Goal: Task Accomplishment & Management: Use online tool/utility

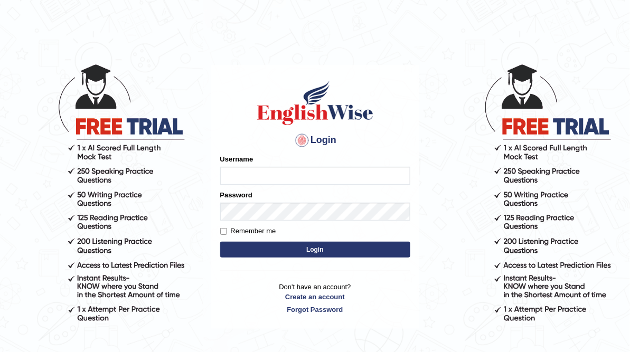
type input "ameerham"
click at [311, 245] on button "Login" at bounding box center [315, 250] width 190 height 16
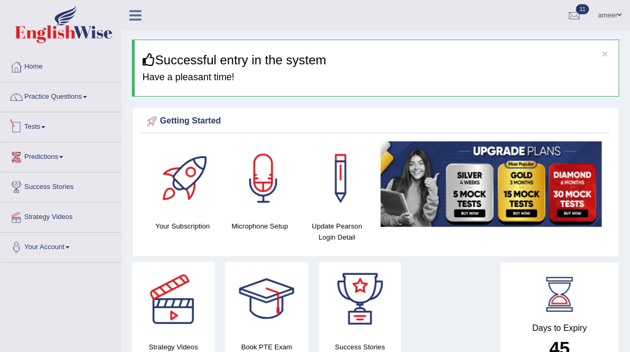
click at [50, 127] on link "Tests" at bounding box center [61, 126] width 120 height 26
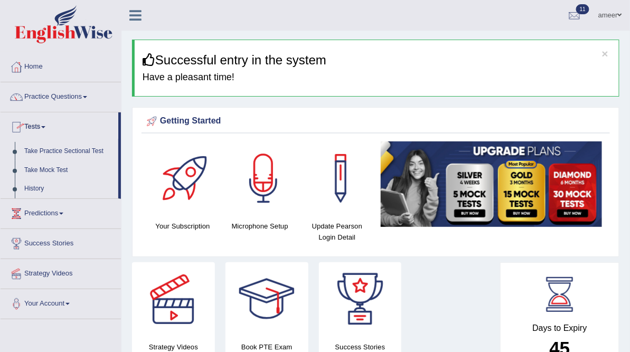
click at [77, 139] on li "Tests Take Practice Sectional Test Take Mock Test History" at bounding box center [61, 156] width 120 height 87
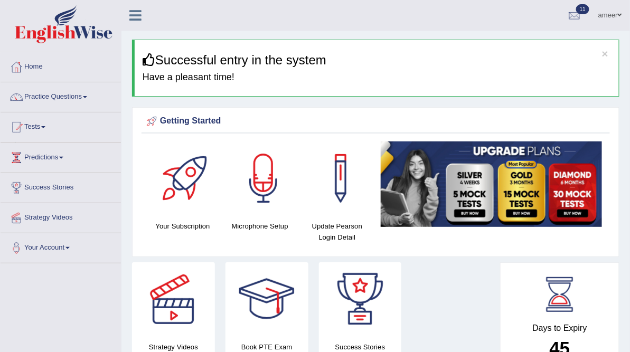
click at [77, 150] on link "Predictions" at bounding box center [61, 156] width 120 height 26
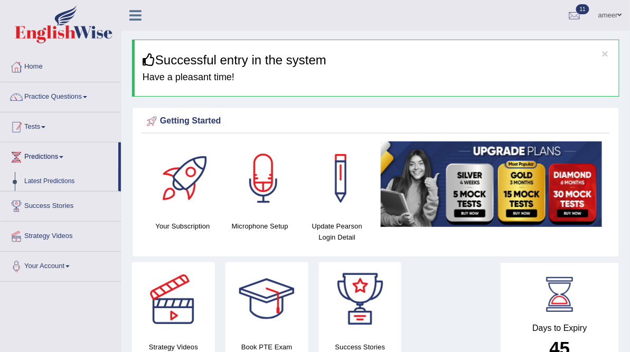
click at [57, 129] on link "Tests" at bounding box center [61, 126] width 120 height 26
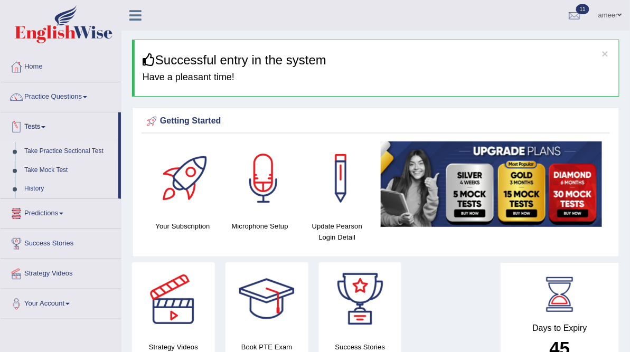
click at [65, 146] on link "Take Practice Sectional Test" at bounding box center [69, 151] width 99 height 19
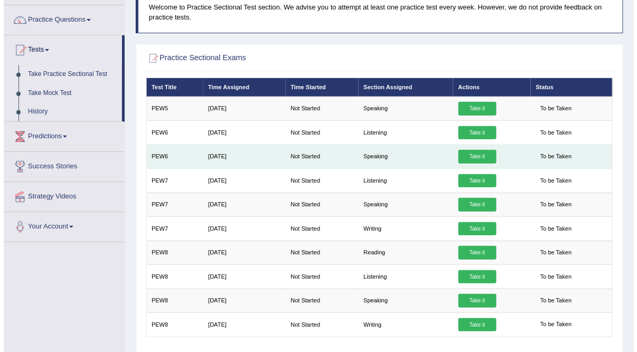
scroll to position [85, 0]
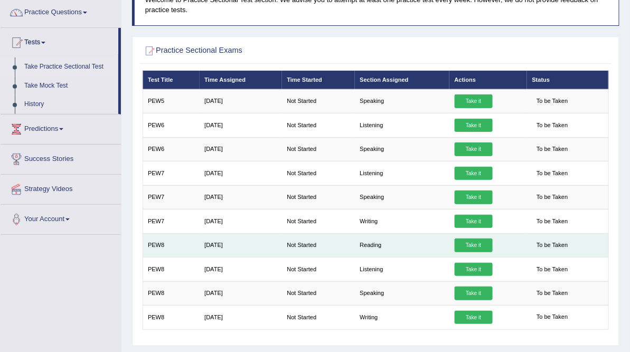
click at [472, 252] on link "Take it" at bounding box center [474, 246] width 38 height 14
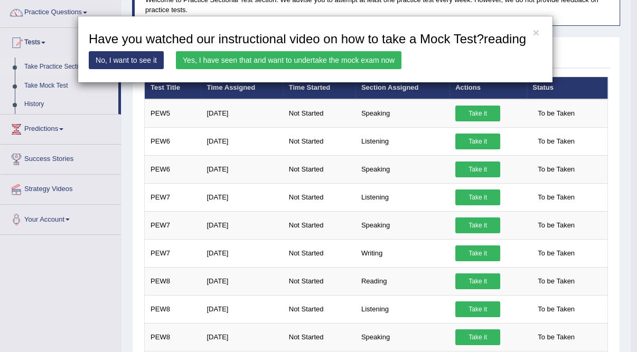
click at [235, 57] on link "Yes, I have seen that and want to undertake the mock exam now" at bounding box center [289, 60] width 226 height 18
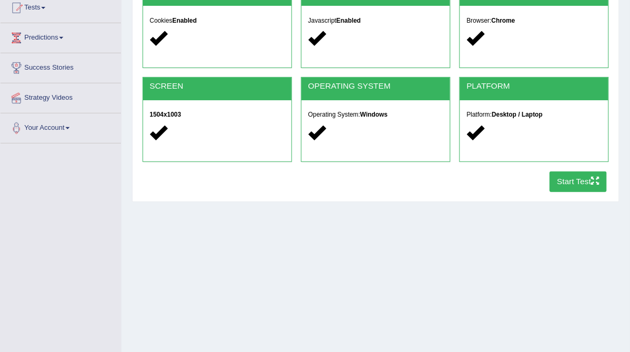
scroll to position [127, 0]
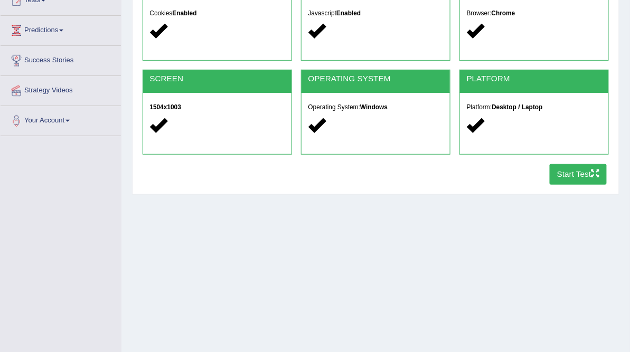
click at [572, 185] on button "Start Test" at bounding box center [579, 174] width 58 height 21
